Goal: Information Seeking & Learning: Learn about a topic

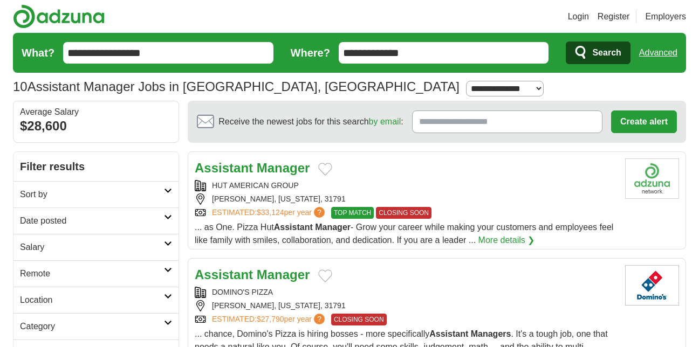
drag, startPoint x: 0, startPoint y: 0, endPoint x: 408, endPoint y: 179, distance: 445.8
click at [408, 179] on div "Assistant Manager HUT AMERICAN GROUP [PERSON_NAME], [US_STATE], 31791 ESTIMATED…" at bounding box center [406, 203] width 422 height 88
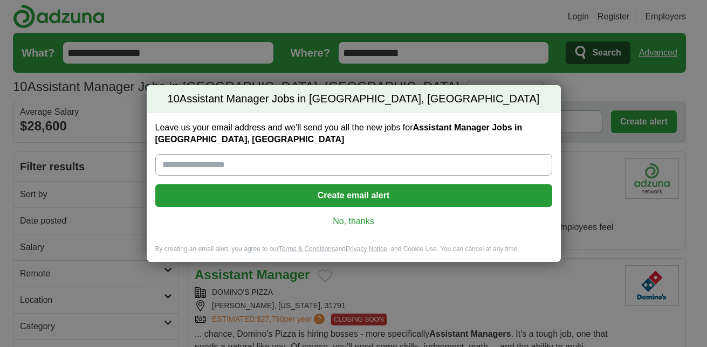
drag, startPoint x: 0, startPoint y: 0, endPoint x: 647, endPoint y: 81, distance: 652.3
click at [647, 81] on div "10 Assistant Manager Jobs in Sylvester, GA Leave us your email address and we'l…" at bounding box center [353, 173] width 707 height 347
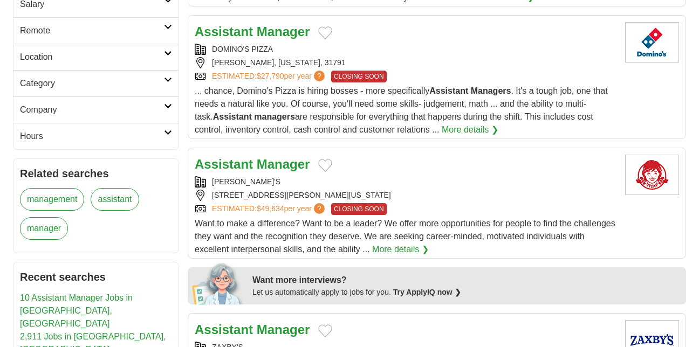
scroll to position [270, 0]
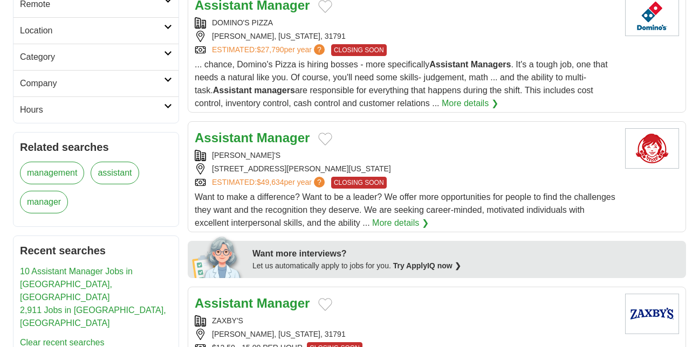
drag, startPoint x: 525, startPoint y: 209, endPoint x: 533, endPoint y: 209, distance: 8.1
drag, startPoint x: 533, startPoint y: 209, endPoint x: 461, endPoint y: 141, distance: 99.6
click at [461, 141] on div "Assistant Manager" at bounding box center [406, 137] width 422 height 19
